Goal: Check status: Check status

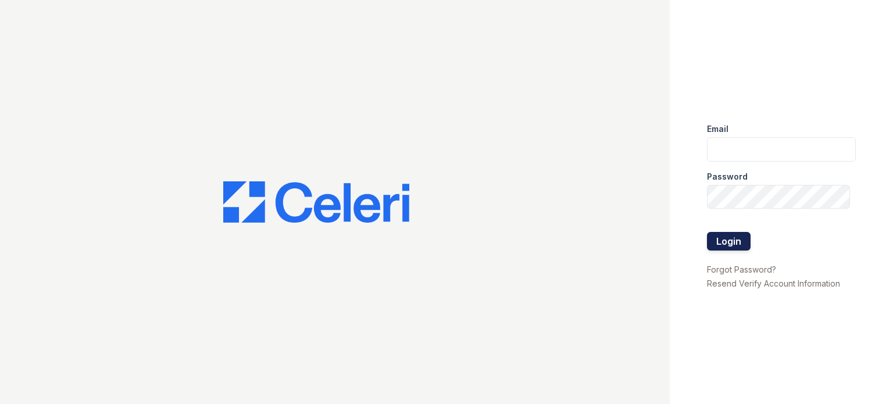
type input "thornbury.am@cafmanagement.com"
click at [742, 242] on button "Login" at bounding box center [729, 241] width 44 height 19
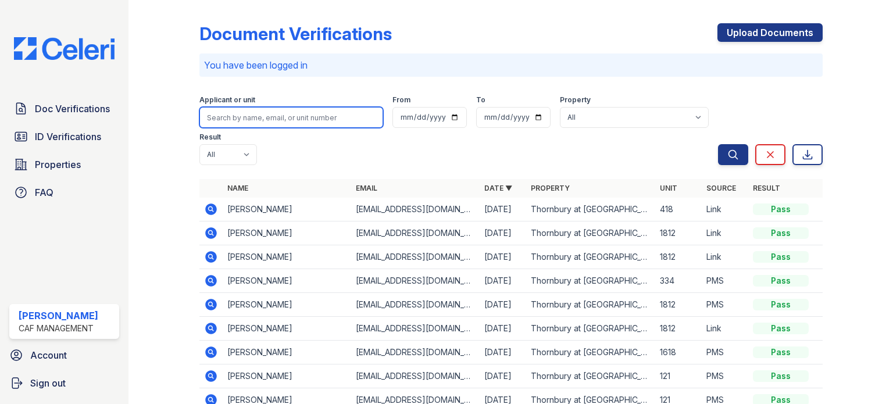
click at [238, 121] on input "search" at bounding box center [291, 117] width 184 height 21
type input "[PERSON_NAME]"
click at [718, 144] on button "Search" at bounding box center [733, 154] width 30 height 21
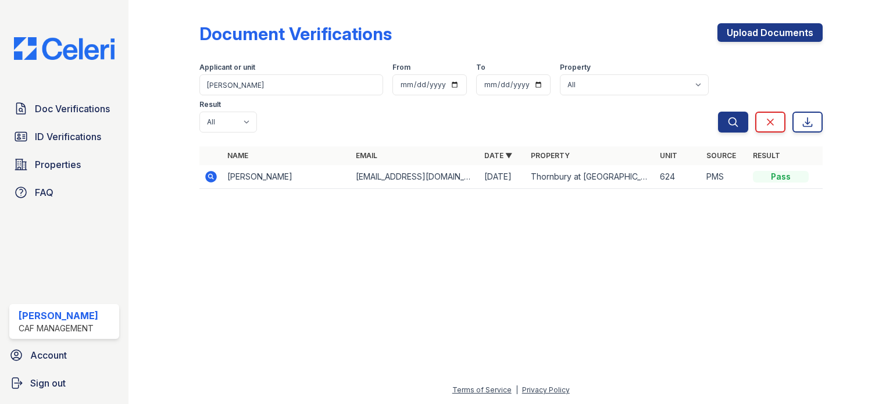
click at [209, 174] on icon at bounding box center [210, 175] width 3 height 3
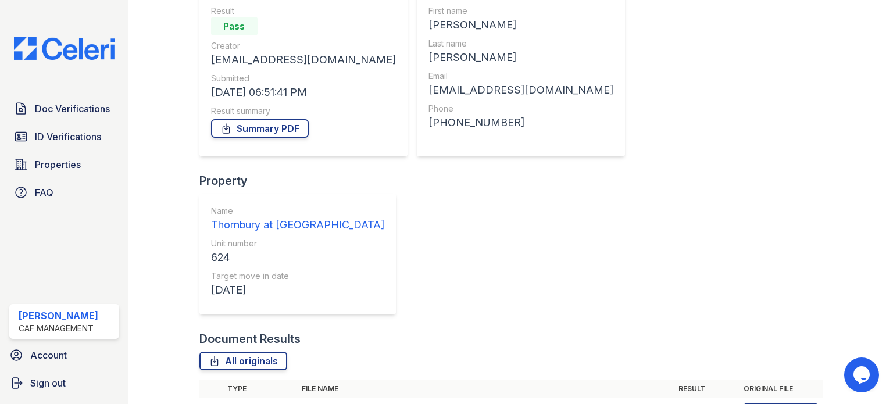
scroll to position [114, 0]
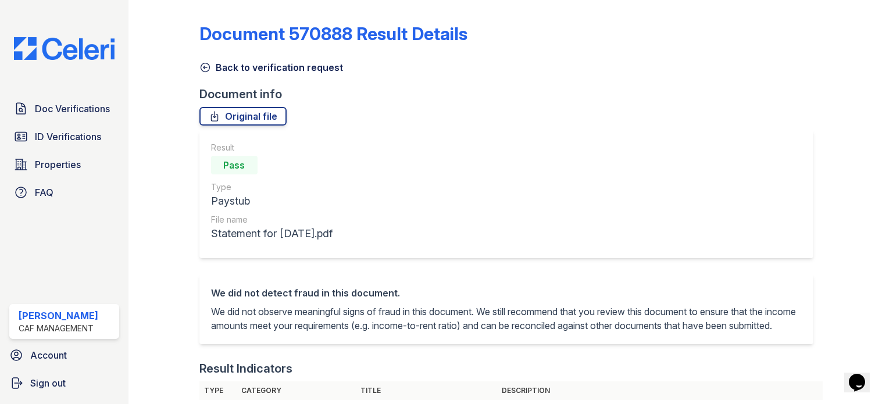
click at [207, 67] on icon at bounding box center [205, 68] width 12 height 12
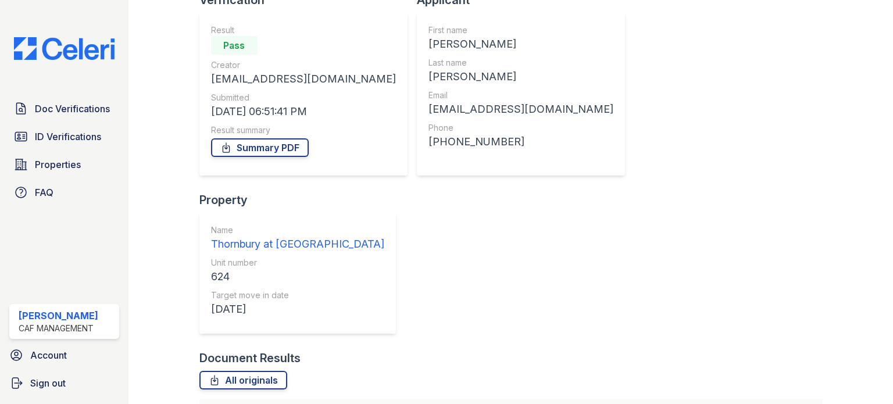
scroll to position [114, 0]
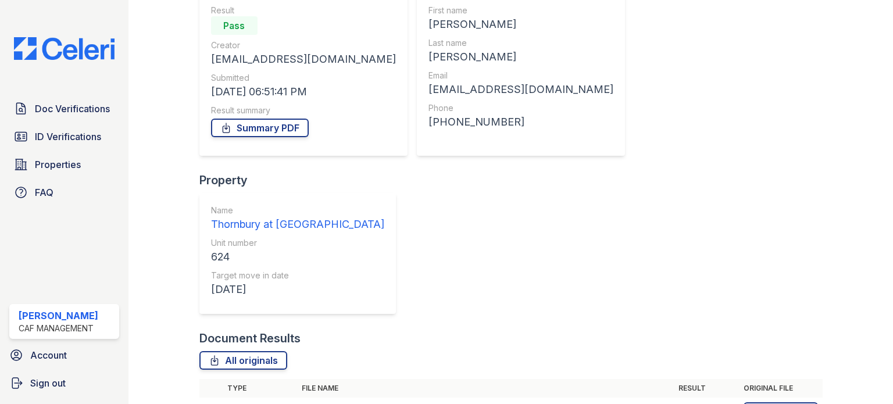
click at [209, 403] on icon at bounding box center [210, 410] width 3 height 3
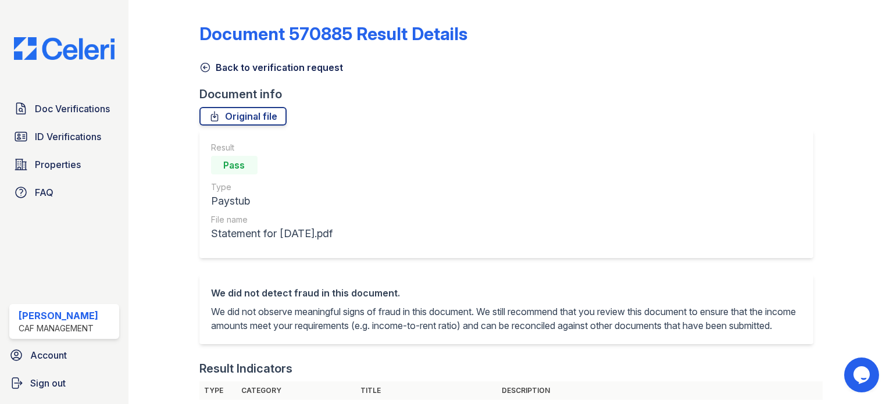
click at [202, 70] on icon at bounding box center [205, 68] width 12 height 12
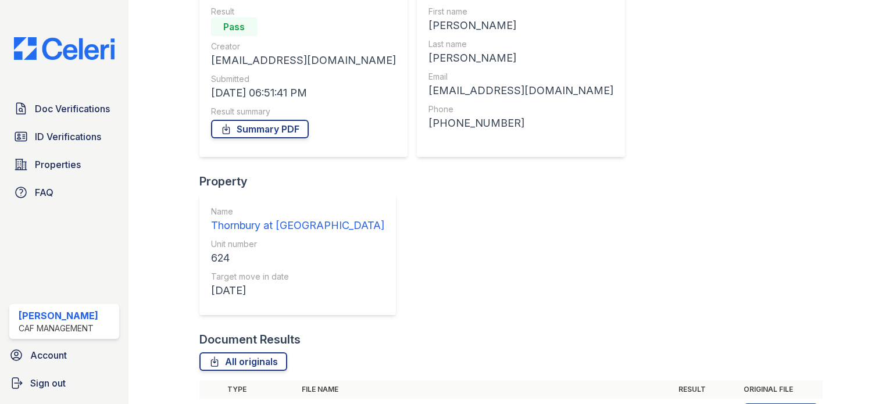
scroll to position [114, 0]
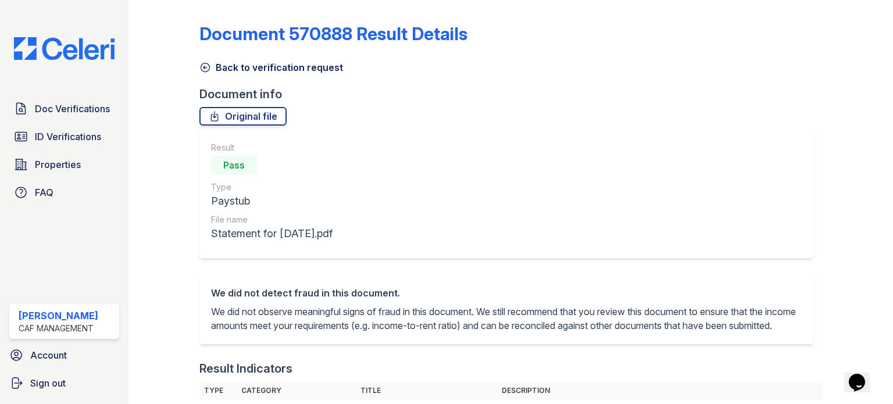
click at [213, 67] on link "Back to verification request" at bounding box center [271, 67] width 144 height 14
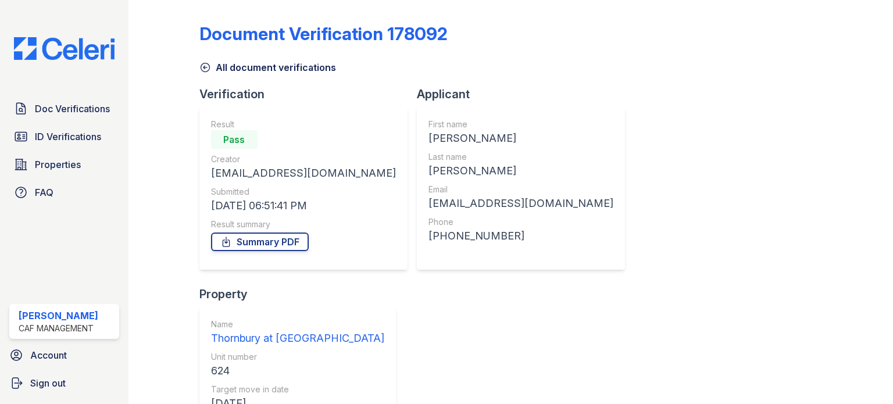
click at [204, 69] on icon at bounding box center [205, 67] width 9 height 9
